Goal: Task Accomplishment & Management: Manage account settings

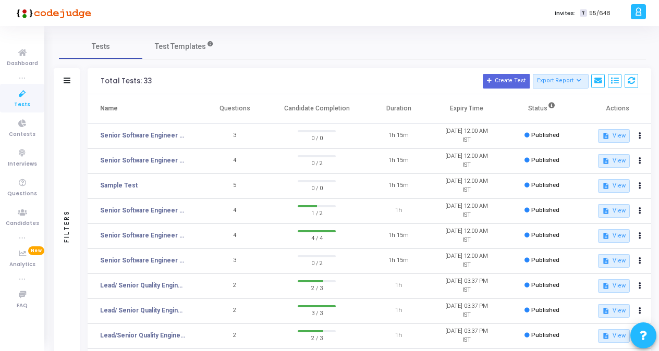
click at [26, 103] on span "Tests" at bounding box center [22, 105] width 16 height 9
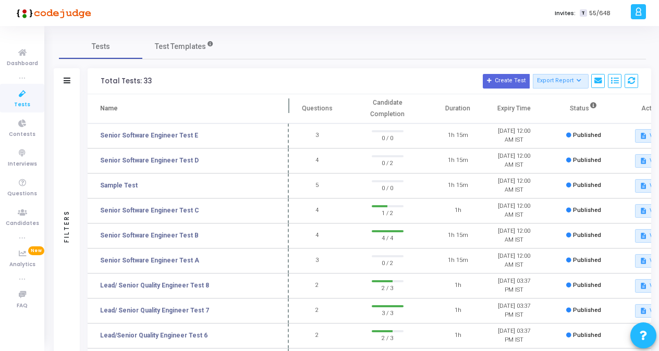
drag, startPoint x: 201, startPoint y: 106, endPoint x: 290, endPoint y: 94, distance: 89.4
click at [290, 94] on span at bounding box center [289, 108] width 10 height 29
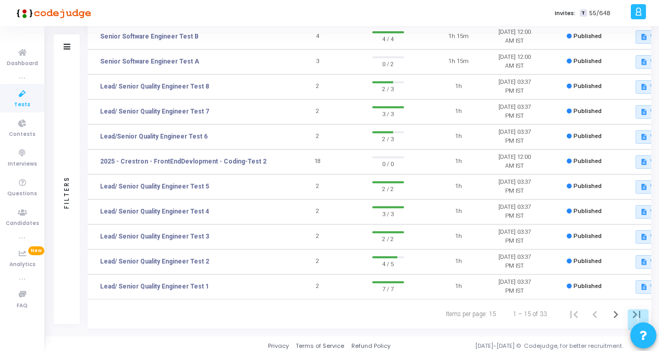
scroll to position [207, 0]
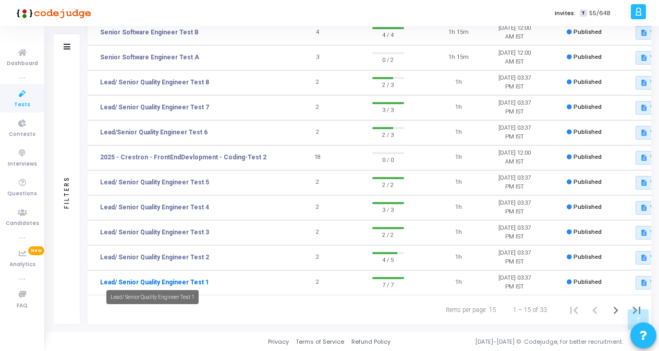
click at [168, 278] on link "Lead/ Senior Quality Engineer Test 1" at bounding box center [154, 282] width 109 height 9
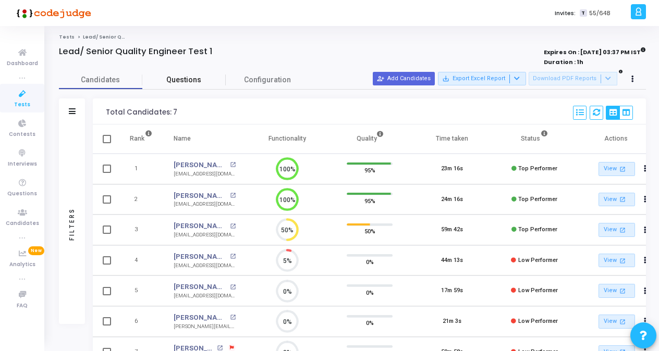
click at [190, 80] on span "Questions" at bounding box center [183, 80] width 83 height 11
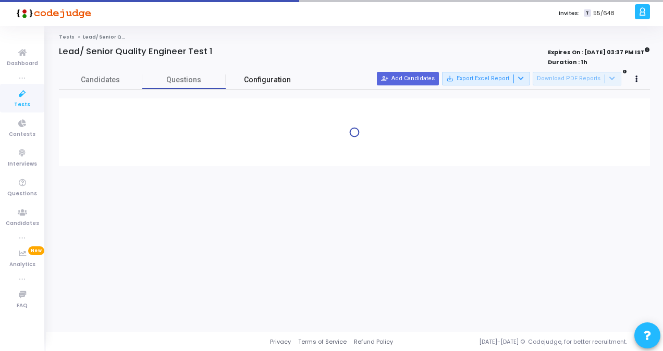
click at [284, 76] on span "Configuration" at bounding box center [267, 80] width 47 height 11
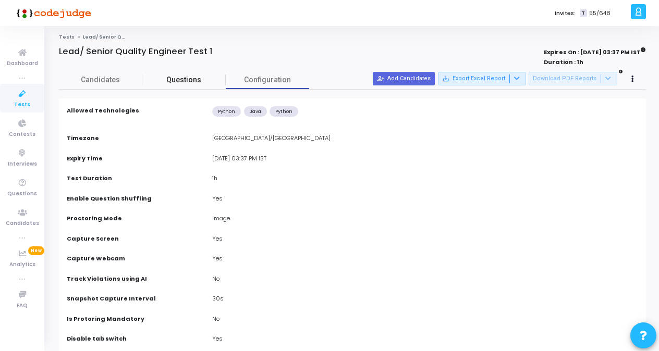
click at [192, 85] on link "Questions" at bounding box center [183, 80] width 83 height 18
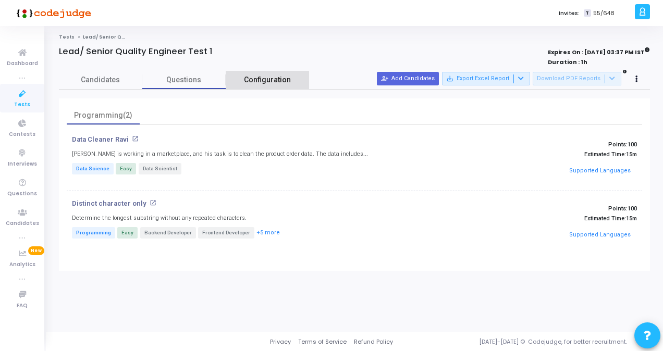
click at [250, 76] on span "Configuration" at bounding box center [267, 80] width 47 height 11
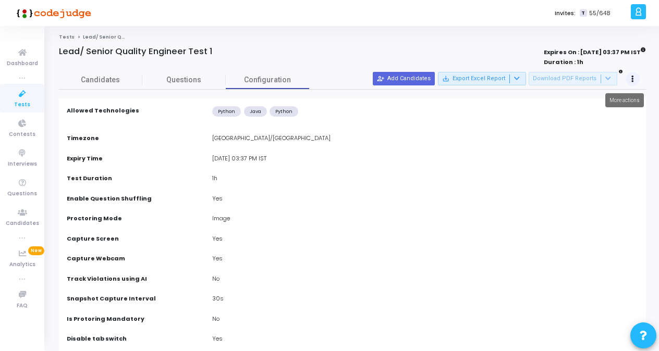
click at [631, 80] on icon at bounding box center [632, 79] width 3 height 5
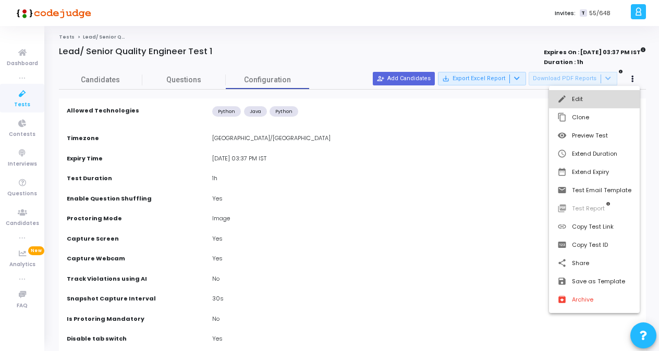
click at [589, 103] on button "edit Edit" at bounding box center [594, 99] width 91 height 18
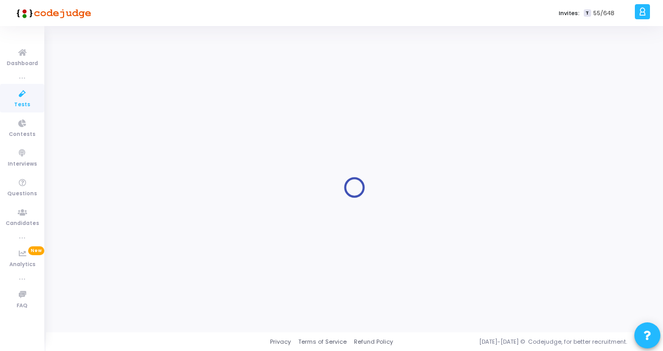
type input "Lead/ Senior Quality Engineer Test 1"
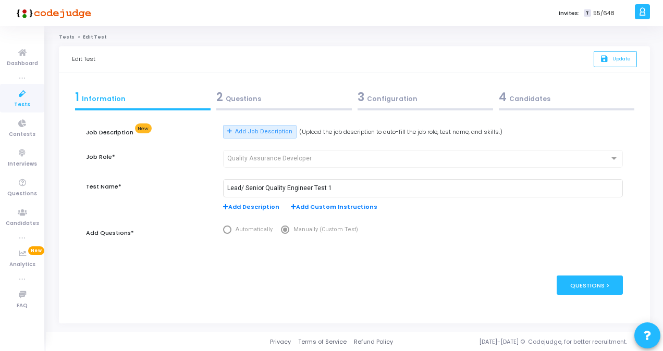
click at [405, 97] on div "3 Configuration" at bounding box center [426, 97] width 136 height 17
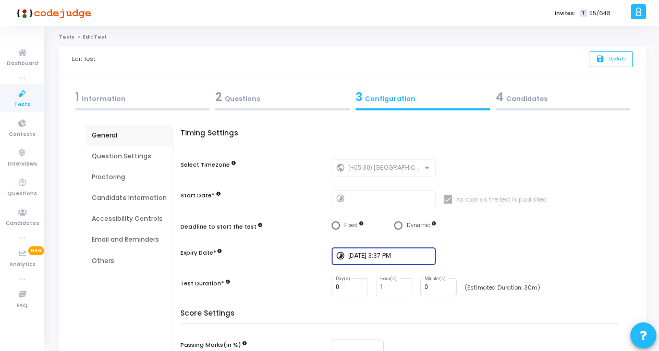
click at [356, 257] on input "8/30/2025, 3:37 PM" at bounding box center [389, 256] width 83 height 7
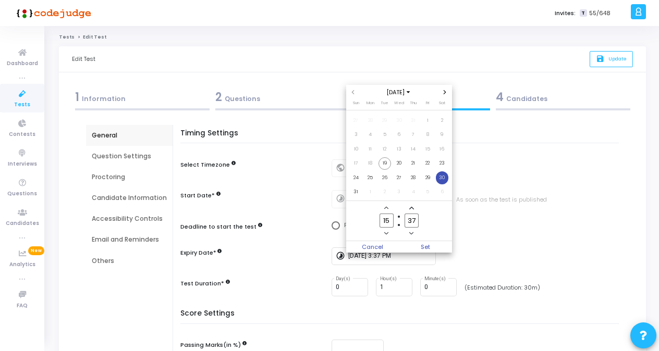
click at [582, 256] on div at bounding box center [329, 175] width 659 height 351
